Goal: Navigation & Orientation: Find specific page/section

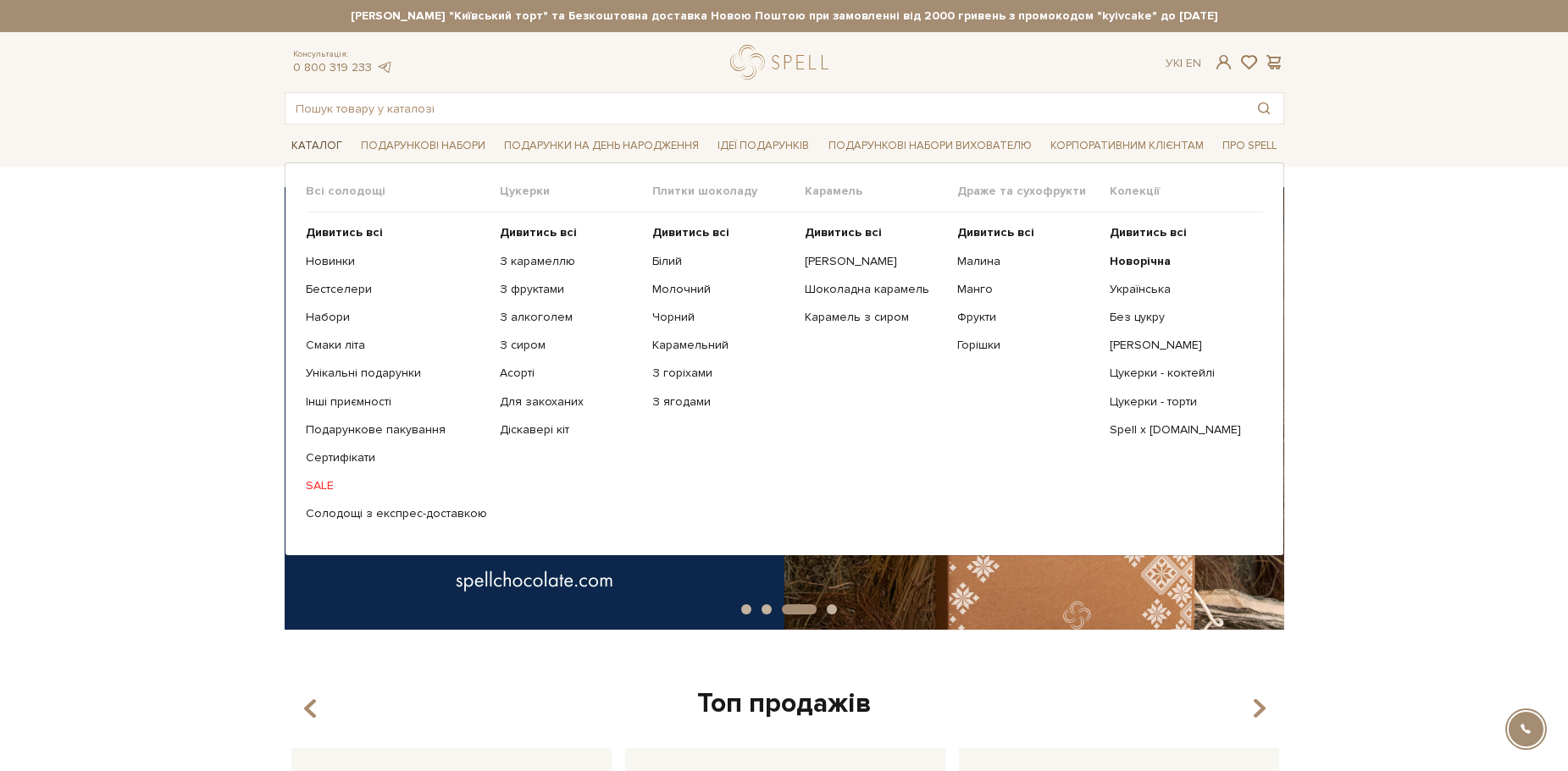
click at [327, 147] on link "Каталог" at bounding box center [316, 146] width 64 height 27
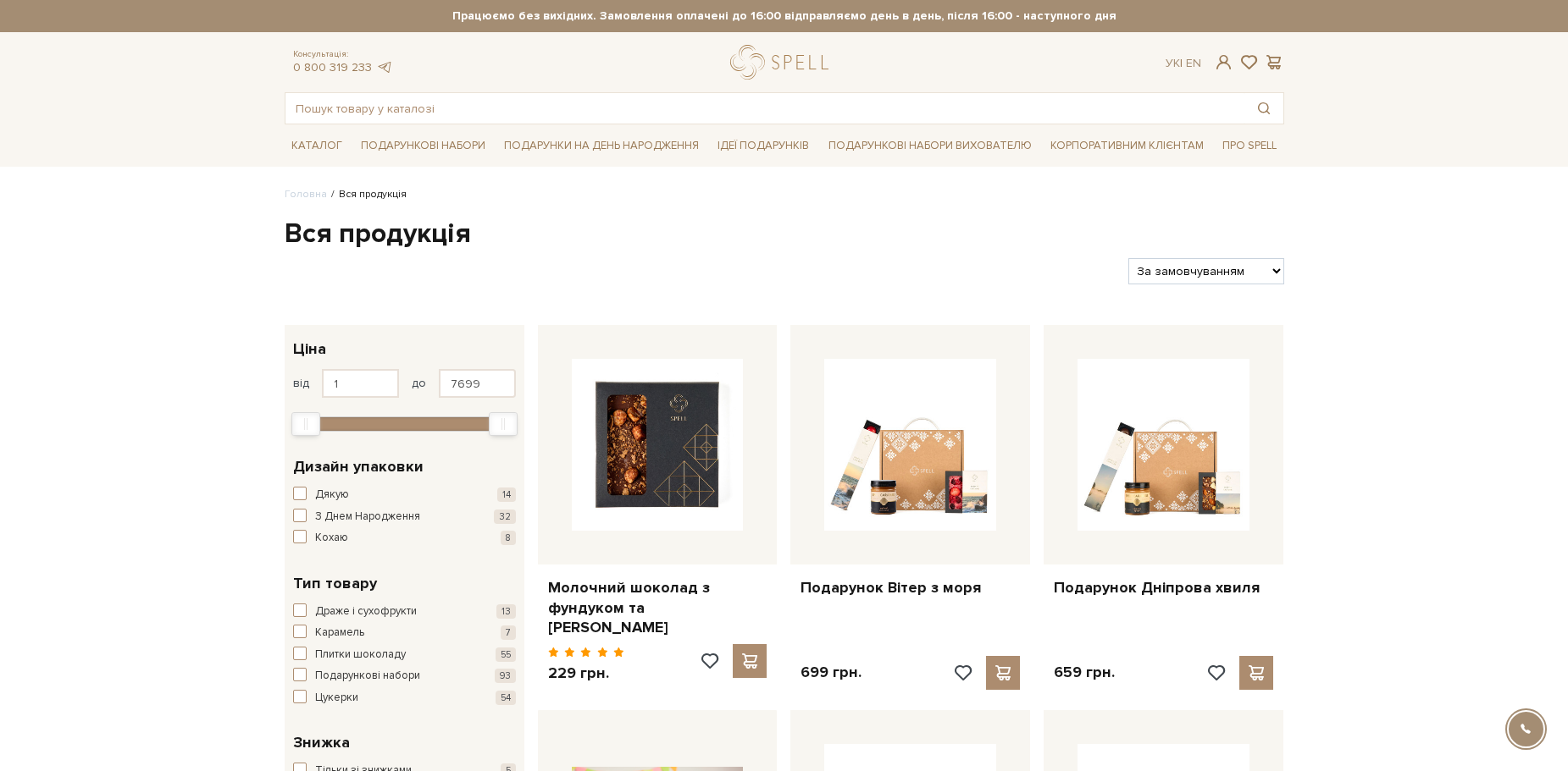
drag, startPoint x: 1567, startPoint y: 105, endPoint x: 1581, endPoint y: 161, distance: 57.7
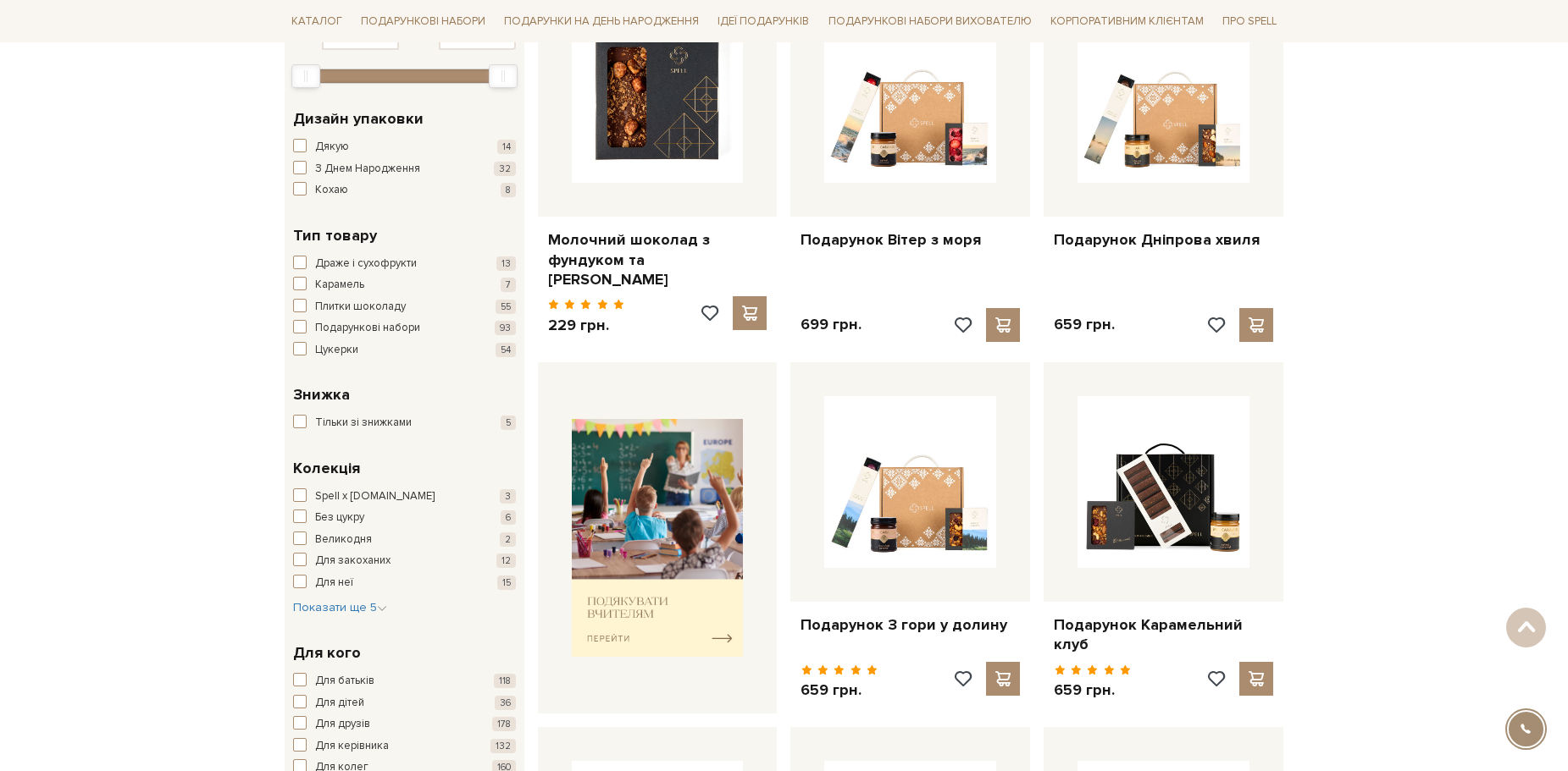
scroll to position [605, 0]
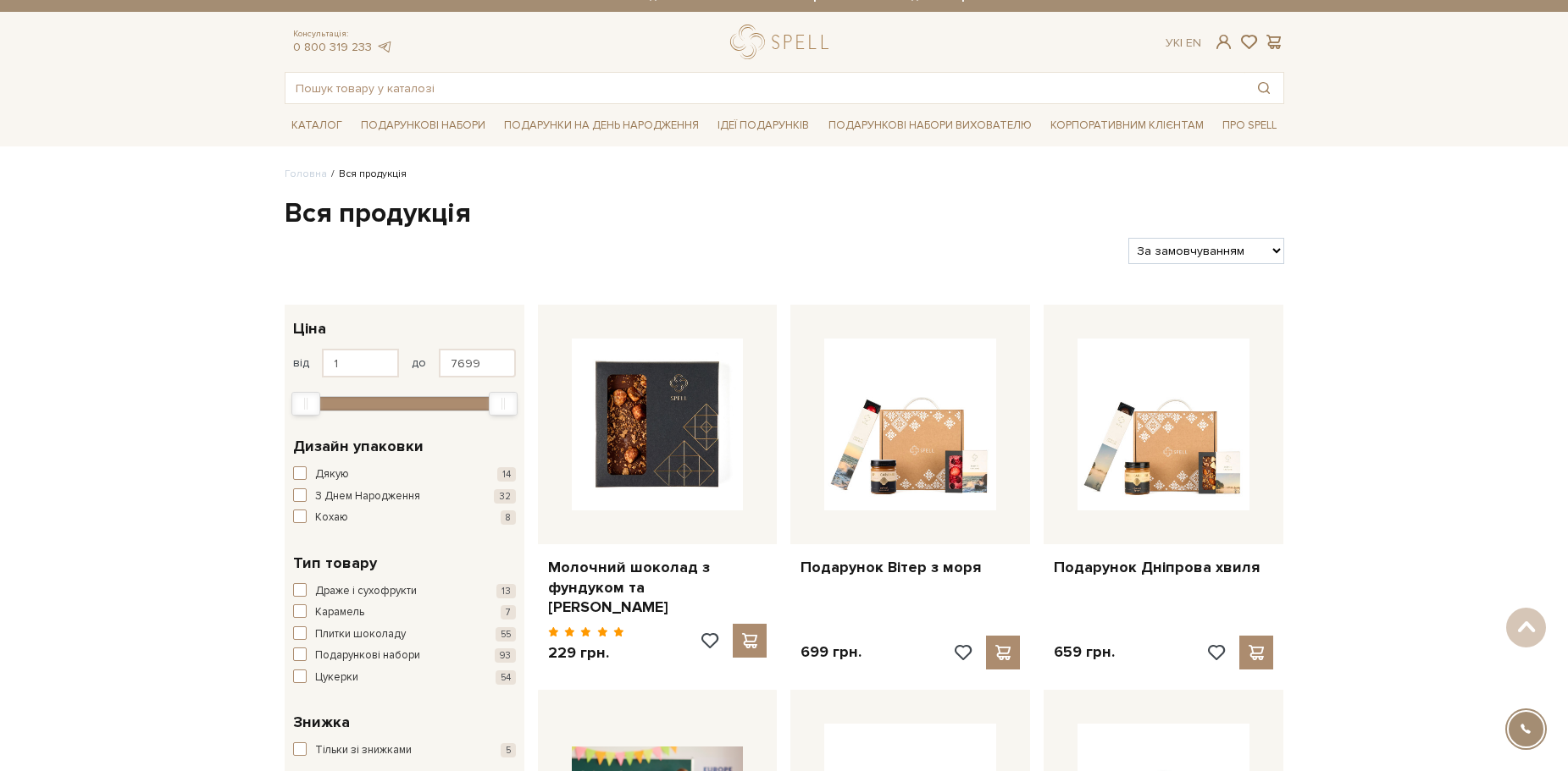
scroll to position [0, 0]
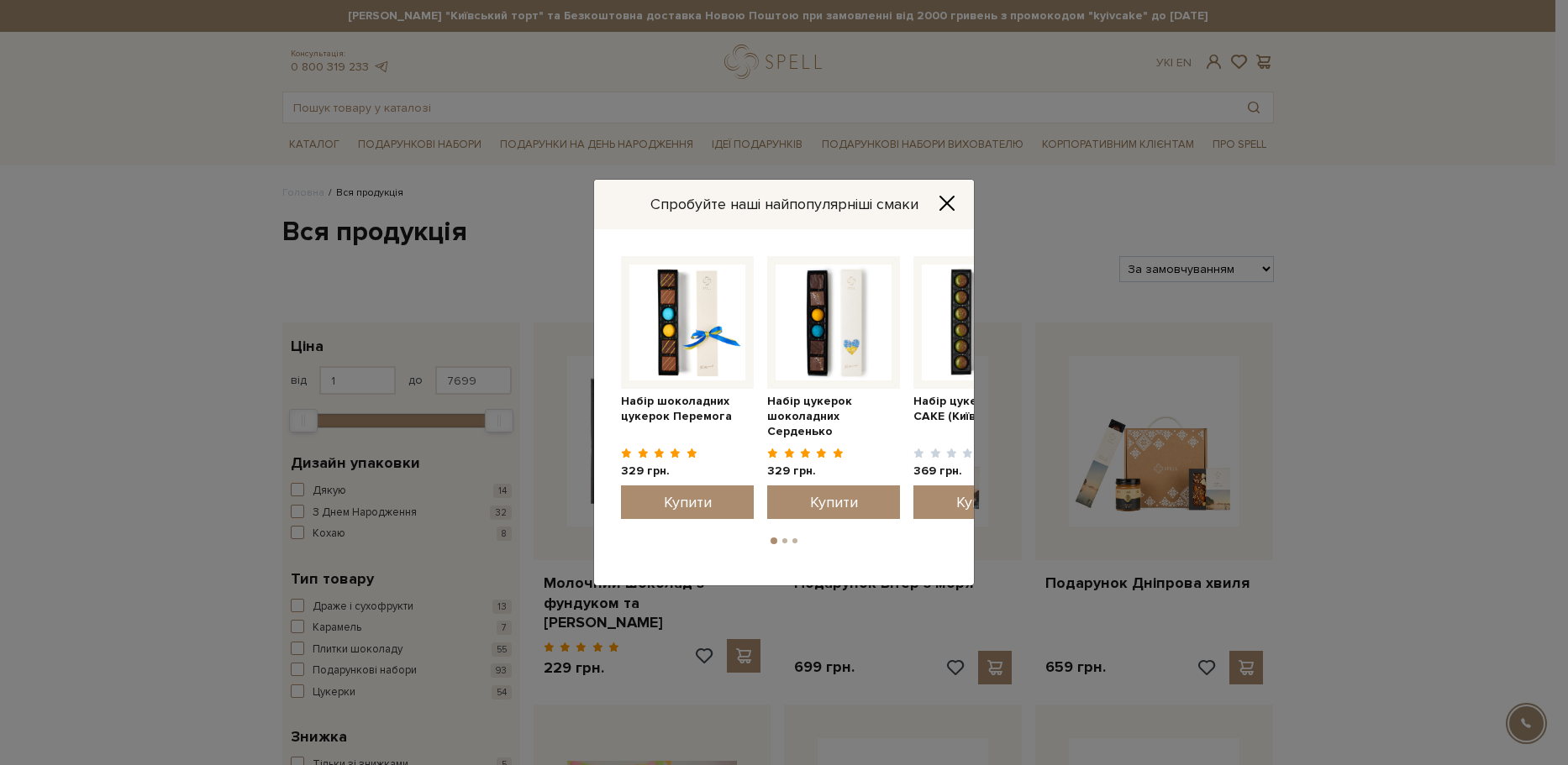
click at [951, 201] on icon "Close" at bounding box center [947, 203] width 17 height 17
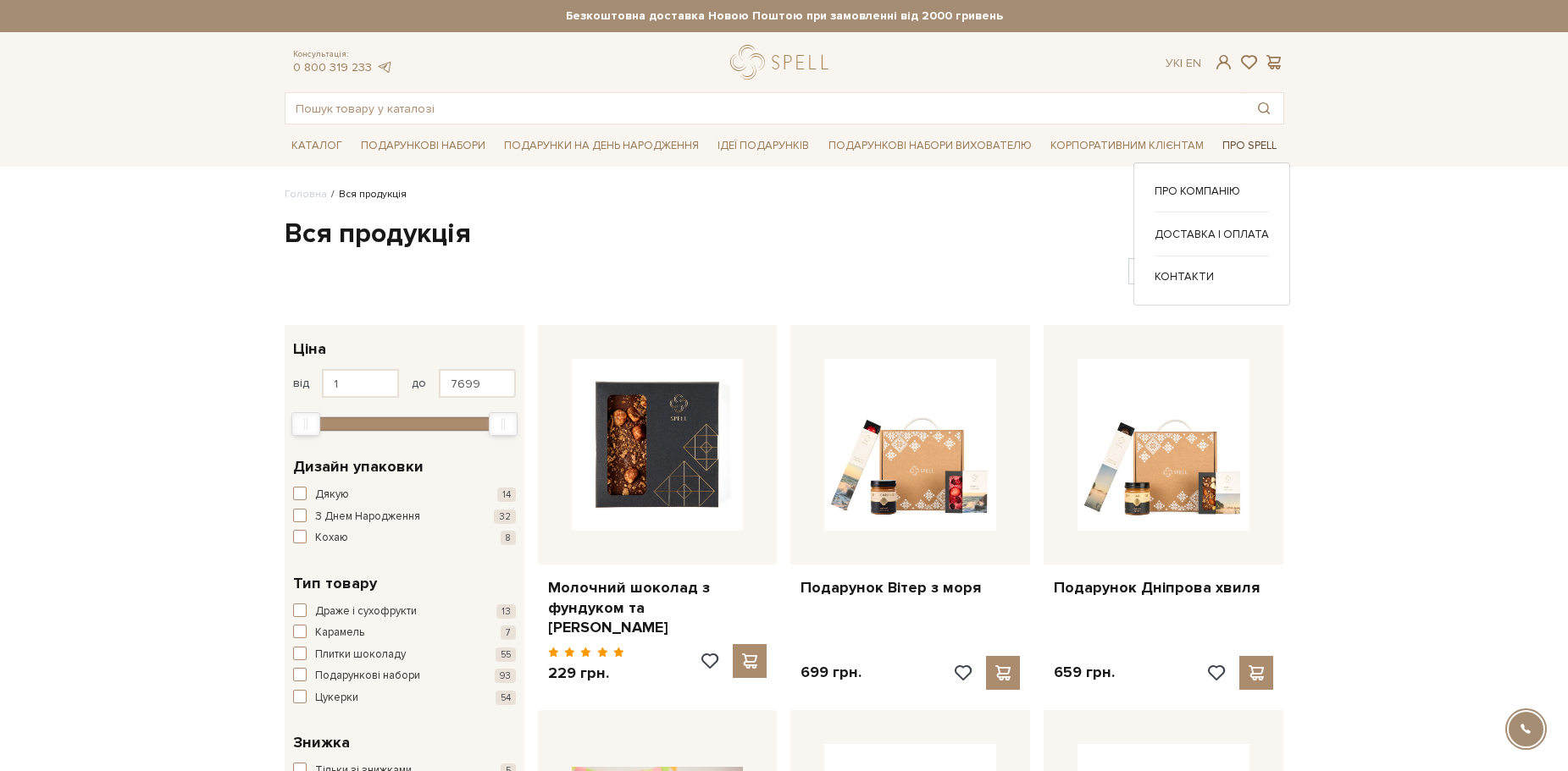
click at [1244, 148] on link "Про Spell" at bounding box center [1249, 146] width 68 height 27
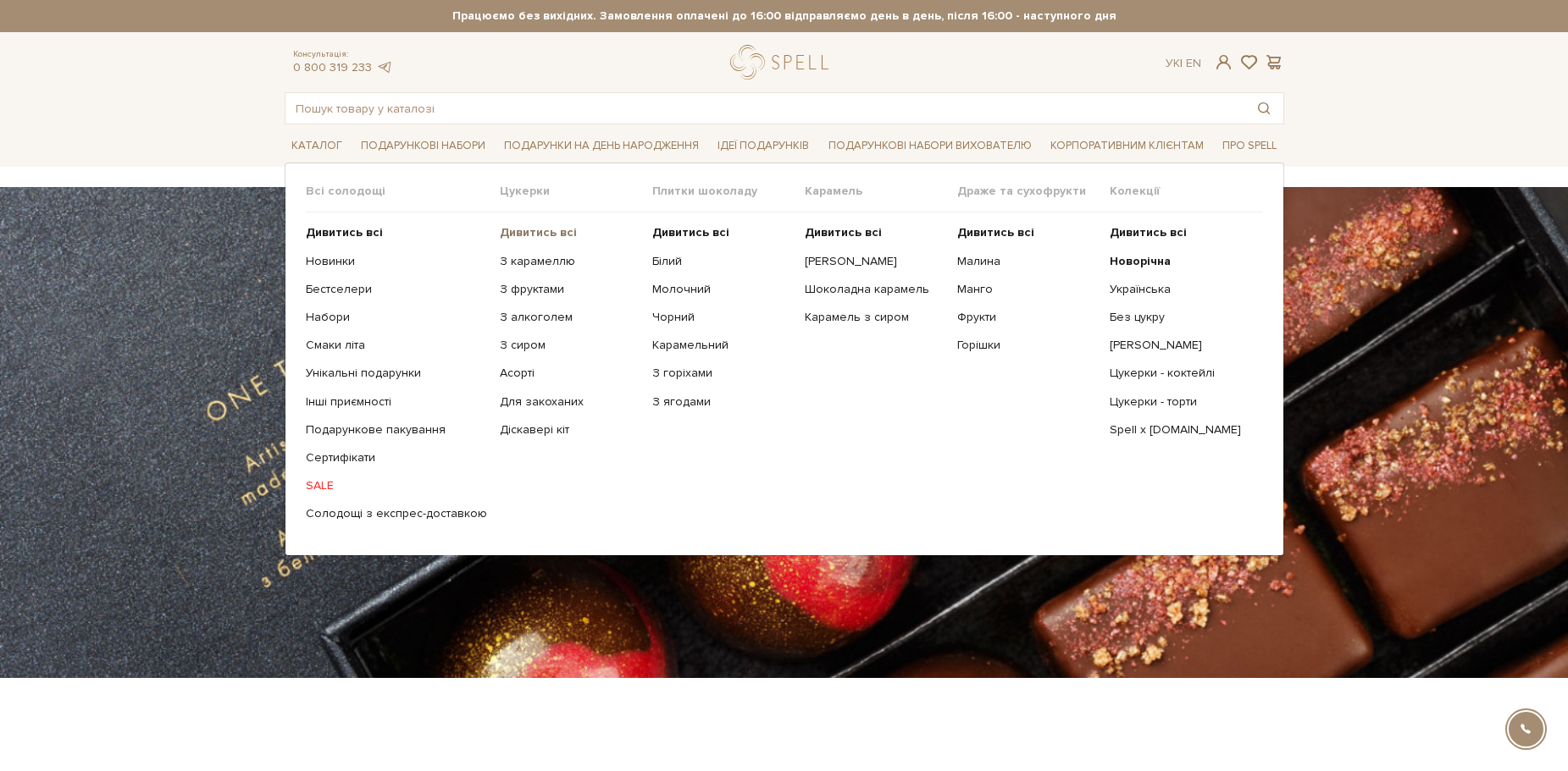
click at [500, 233] on b "Дивитись всі" at bounding box center [538, 232] width 77 height 15
